Goal: Information Seeking & Learning: Learn about a topic

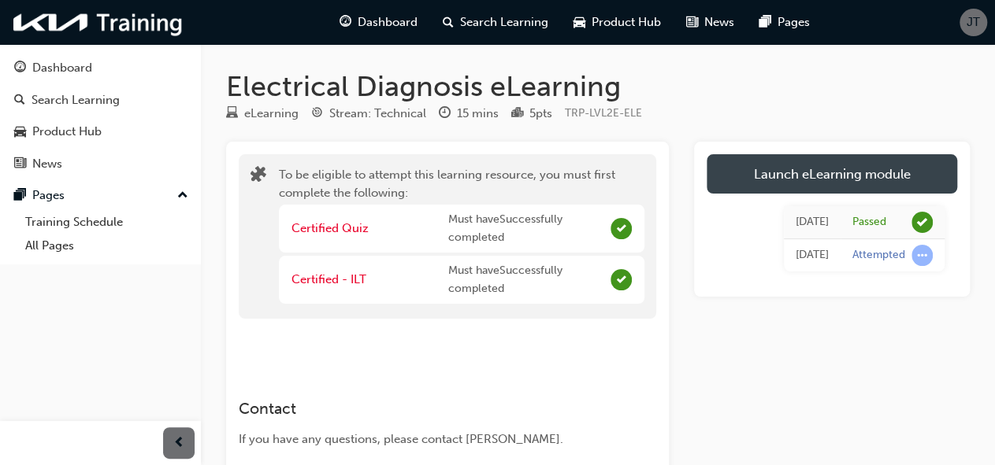
click at [836, 180] on link "Launch eLearning module" at bounding box center [831, 173] width 250 height 39
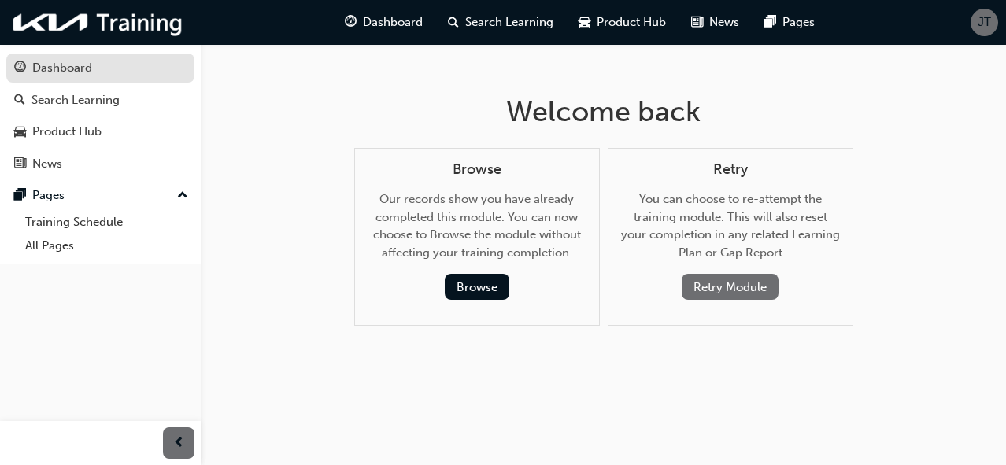
click at [64, 63] on div "Dashboard" at bounding box center [62, 68] width 60 height 18
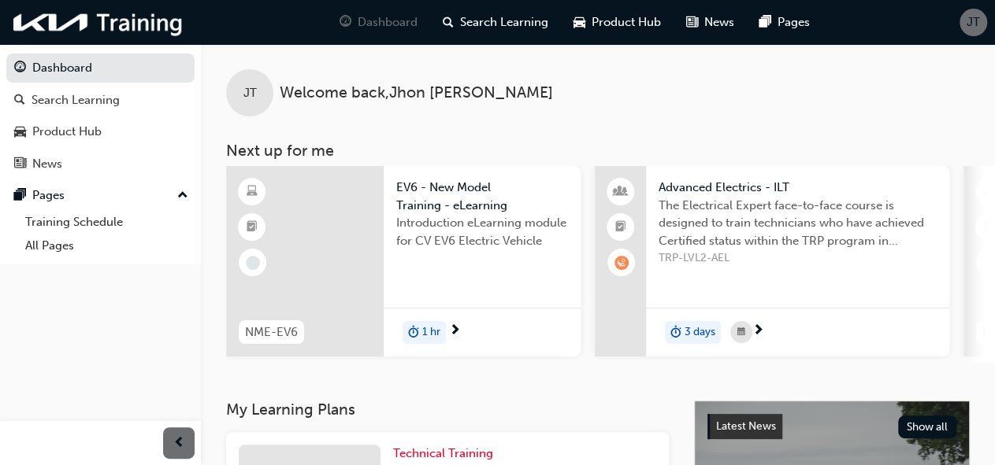
click at [758, 328] on span "next-icon" at bounding box center [758, 331] width 12 height 14
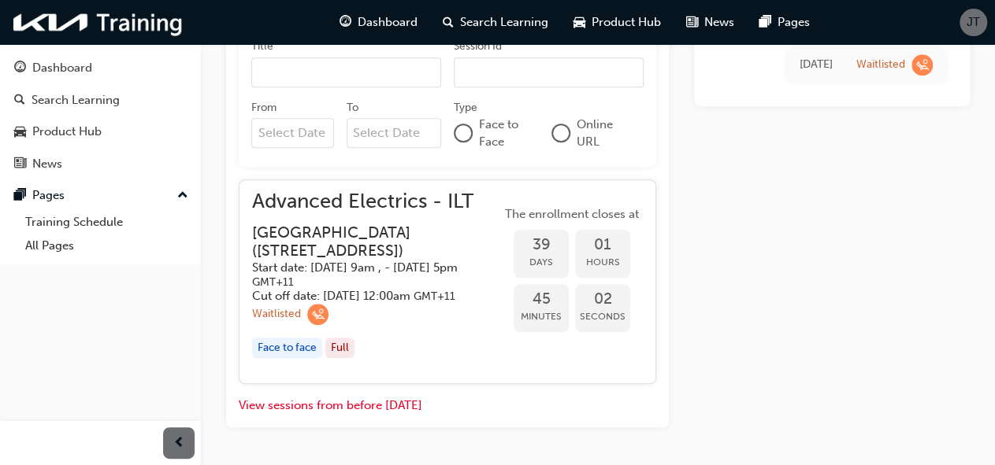
scroll to position [625, 0]
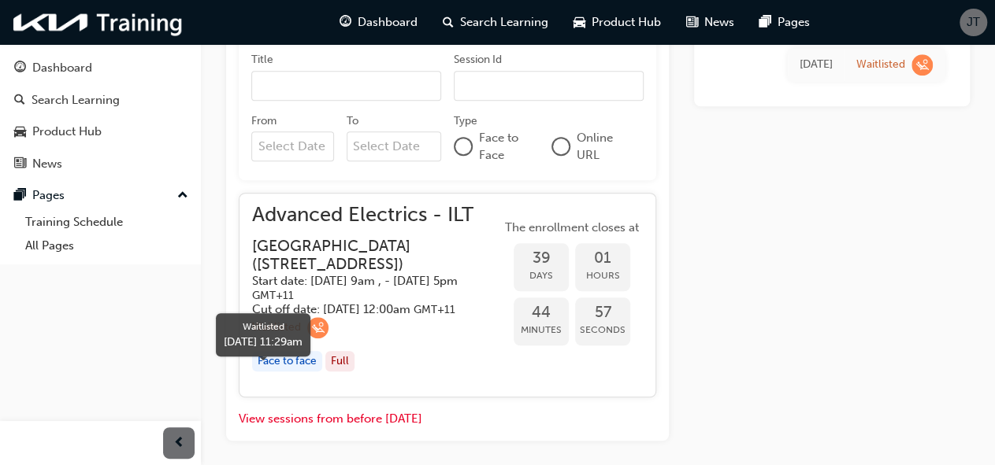
click at [313, 339] on span "learningRecordVerb_WAITLIST-icon" at bounding box center [317, 327] width 21 height 21
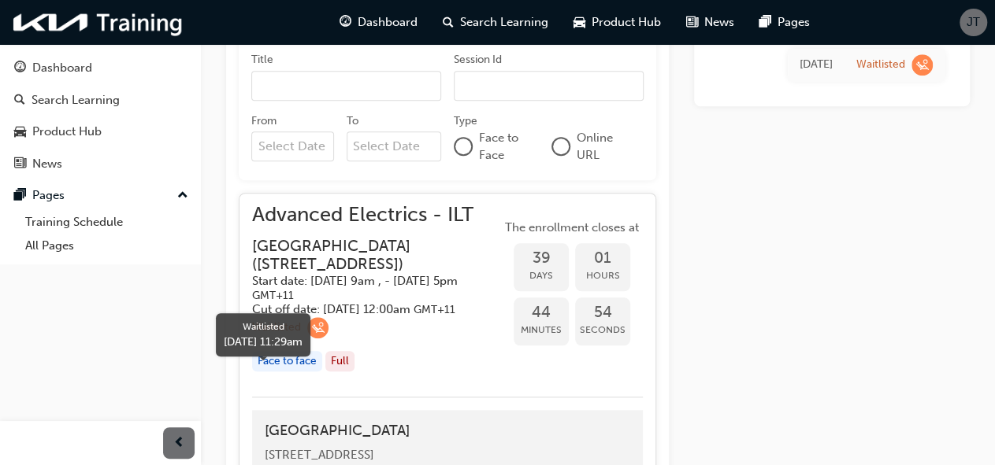
click at [273, 335] on div "Waitlisted" at bounding box center [276, 328] width 49 height 15
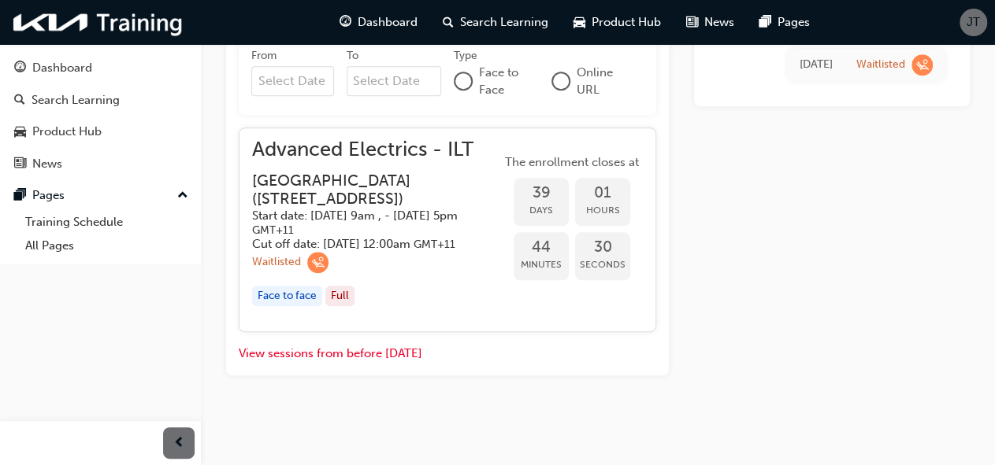
scroll to position [724, 0]
click at [115, 128] on div "Product Hub" at bounding box center [100, 132] width 172 height 20
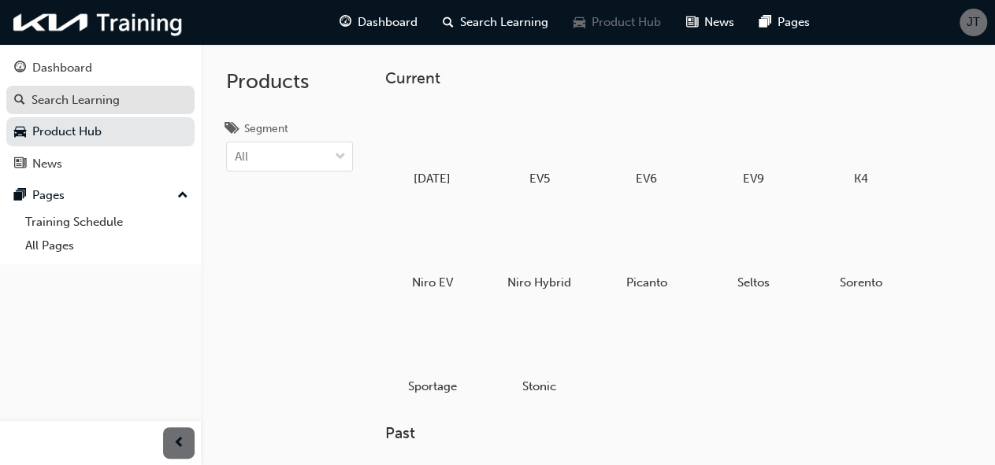
click at [121, 95] on div "Search Learning" at bounding box center [100, 101] width 172 height 20
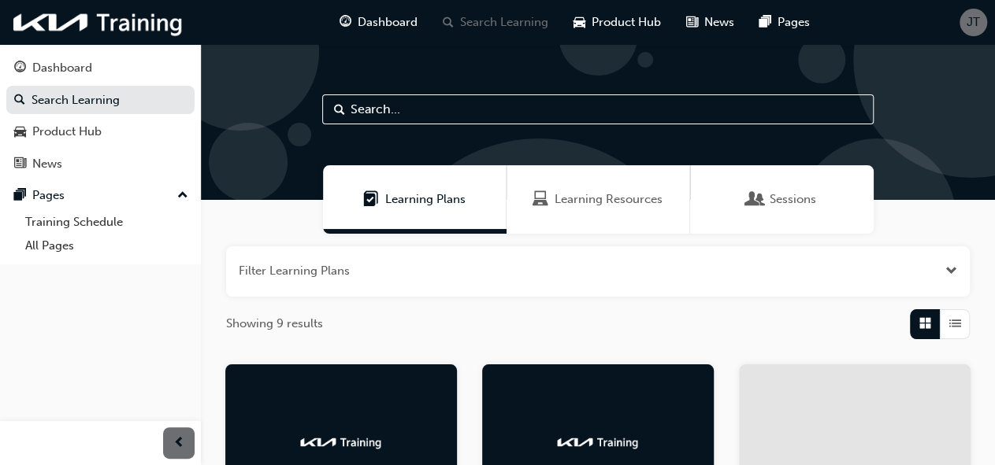
click at [608, 196] on span "Learning Resources" at bounding box center [608, 200] width 108 height 18
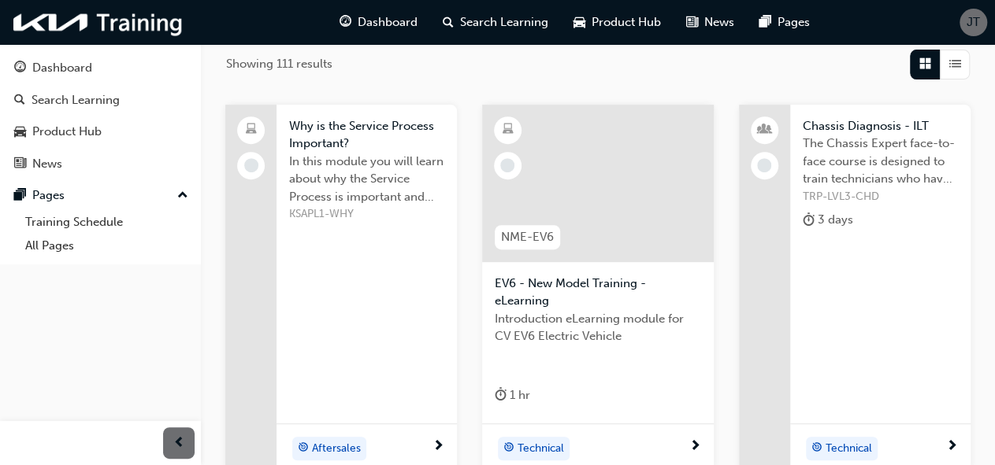
scroll to position [261, 0]
click at [606, 209] on div at bounding box center [598, 183] width 232 height 158
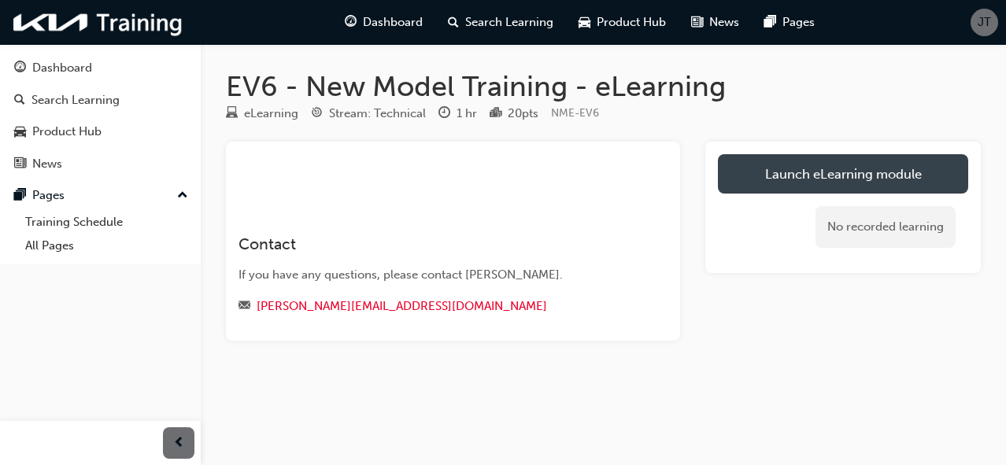
click at [774, 173] on link "Launch eLearning module" at bounding box center [843, 173] width 250 height 39
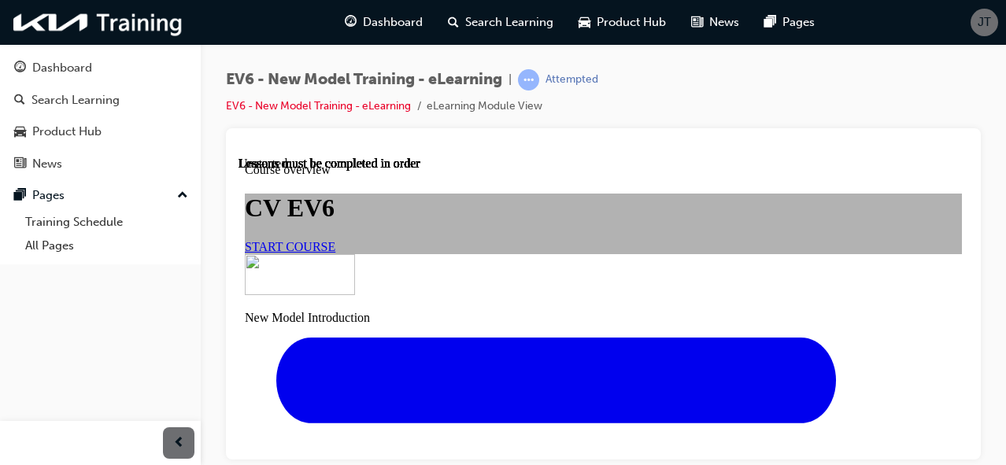
scroll to position [109, 0]
click at [335, 253] on span "START COURSE" at bounding box center [290, 245] width 91 height 13
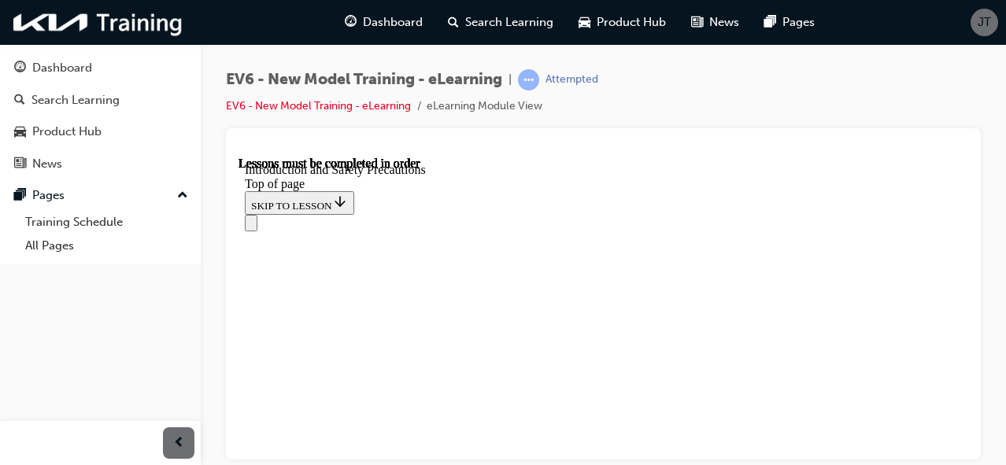
scroll to position [368, 0]
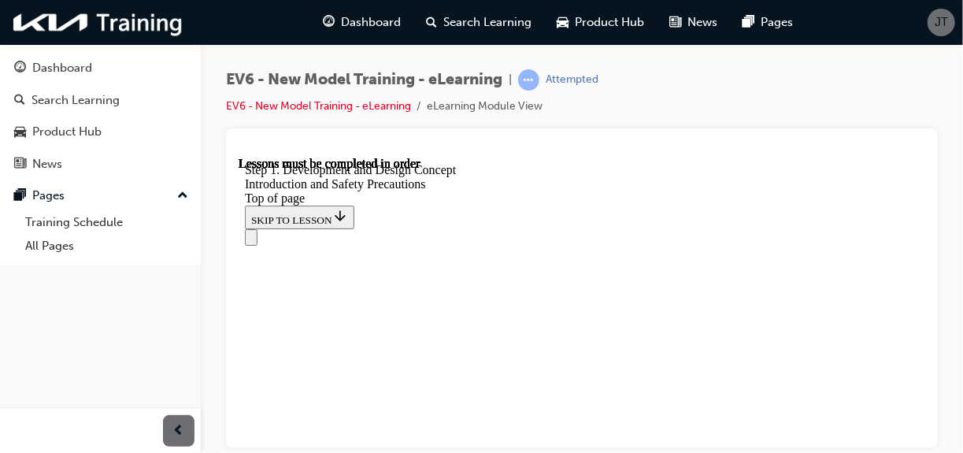
scroll to position [1258, 0]
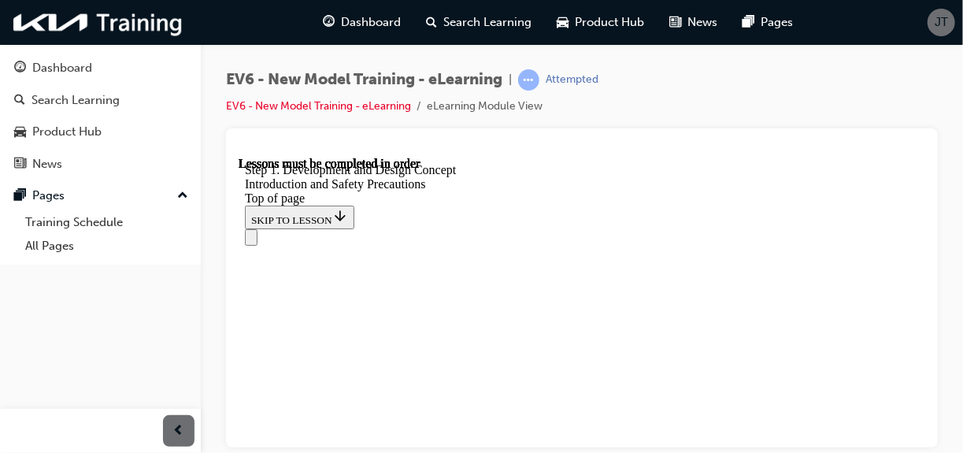
scroll to position [328, 0]
drag, startPoint x: 654, startPoint y: 336, endPoint x: 654, endPoint y: 315, distance: 21.3
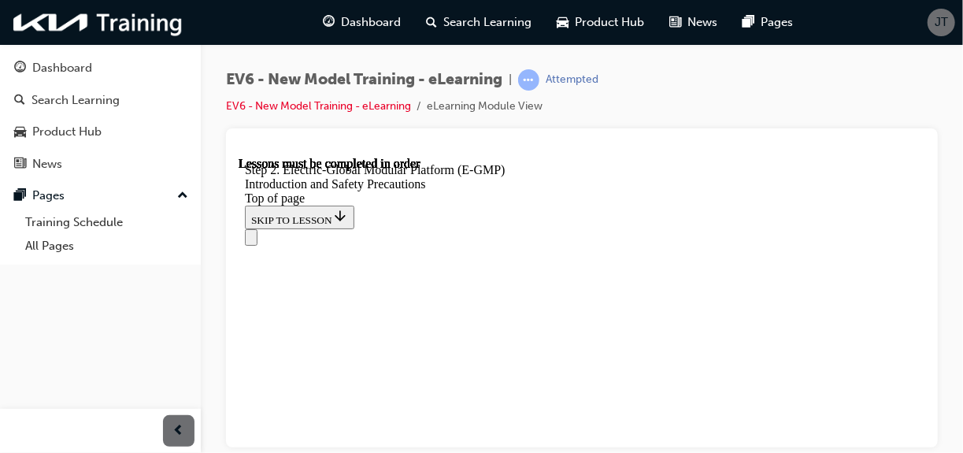
scroll to position [711, 0]
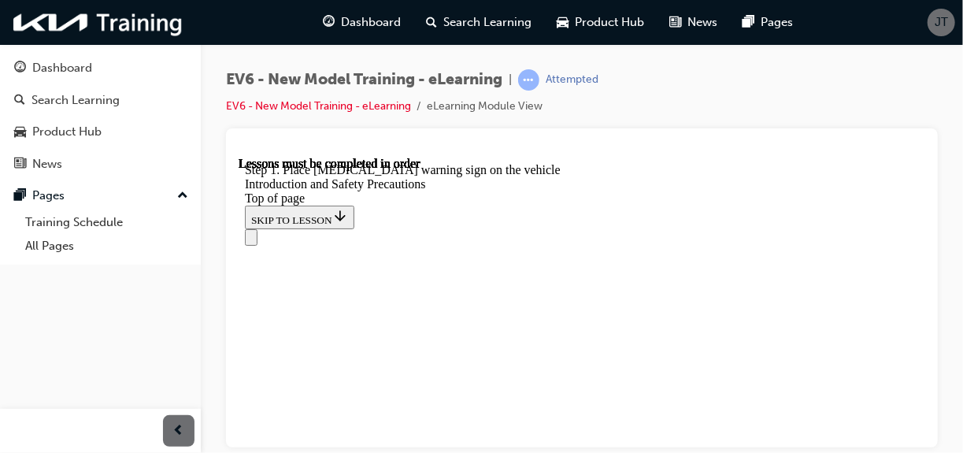
scroll to position [2166, 0]
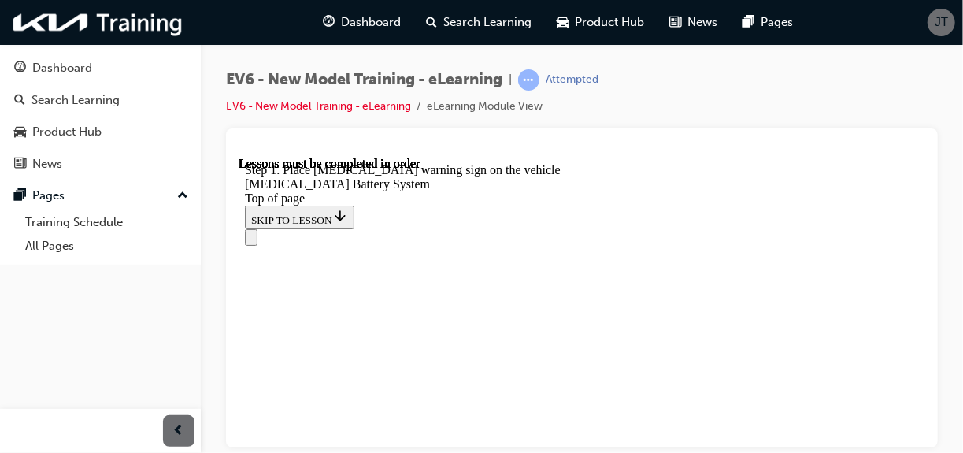
click at [250, 240] on icon "Open navigation menu" at bounding box center [250, 240] width 0 height 0
click at [257, 228] on button "Close navigation menu" at bounding box center [250, 236] width 13 height 17
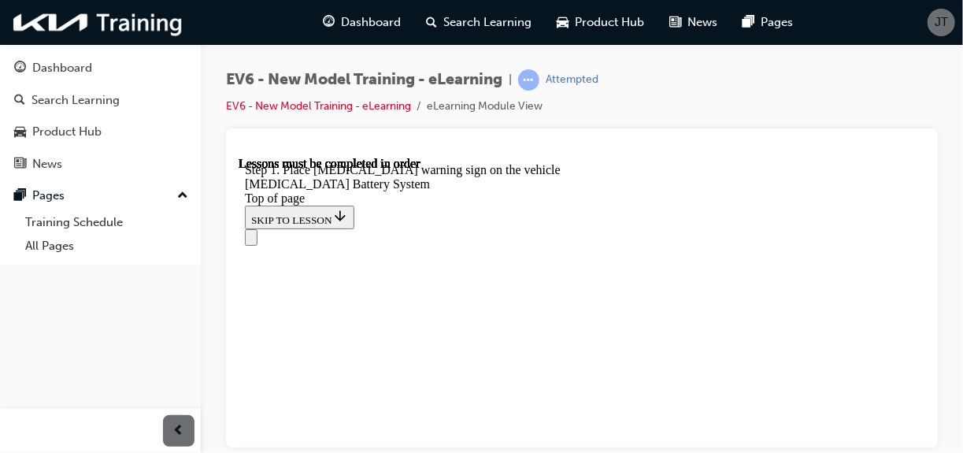
scroll to position [416, 0]
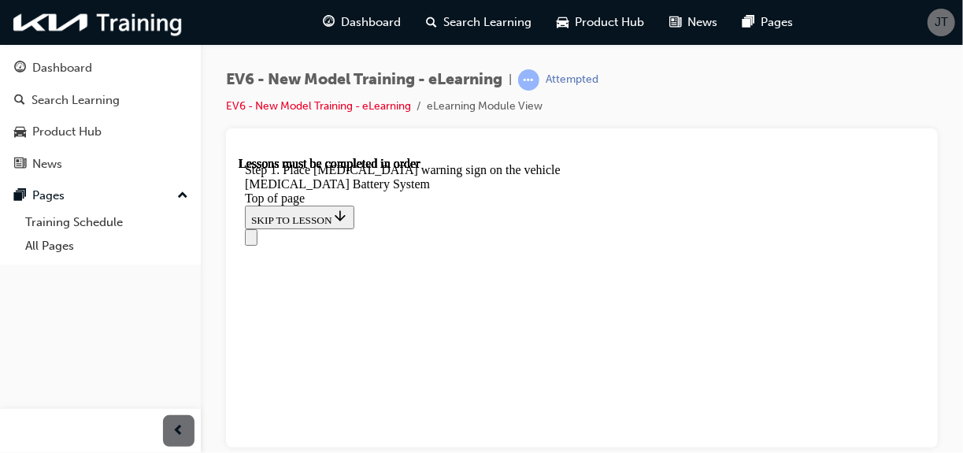
scroll to position [1370, 0]
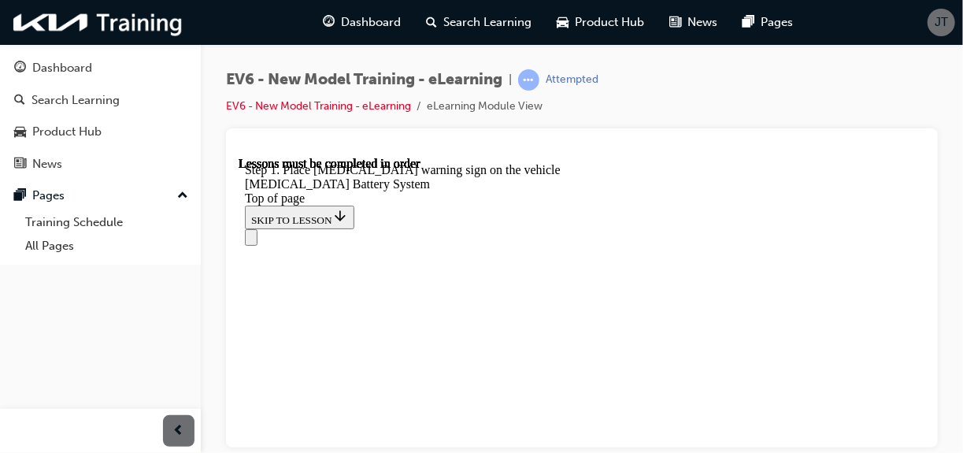
drag, startPoint x: 297, startPoint y: 293, endPoint x: 298, endPoint y: 263, distance: 30.0
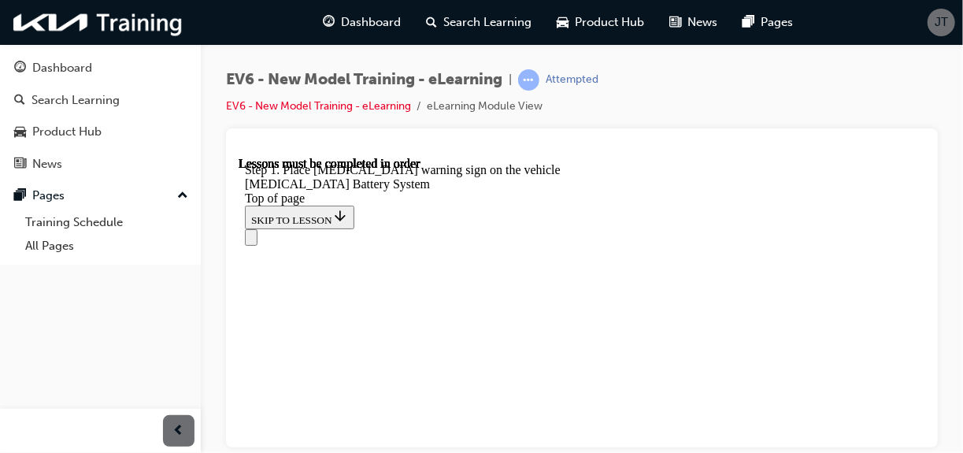
scroll to position [2529, 0]
